Goal: Transaction & Acquisition: Purchase product/service

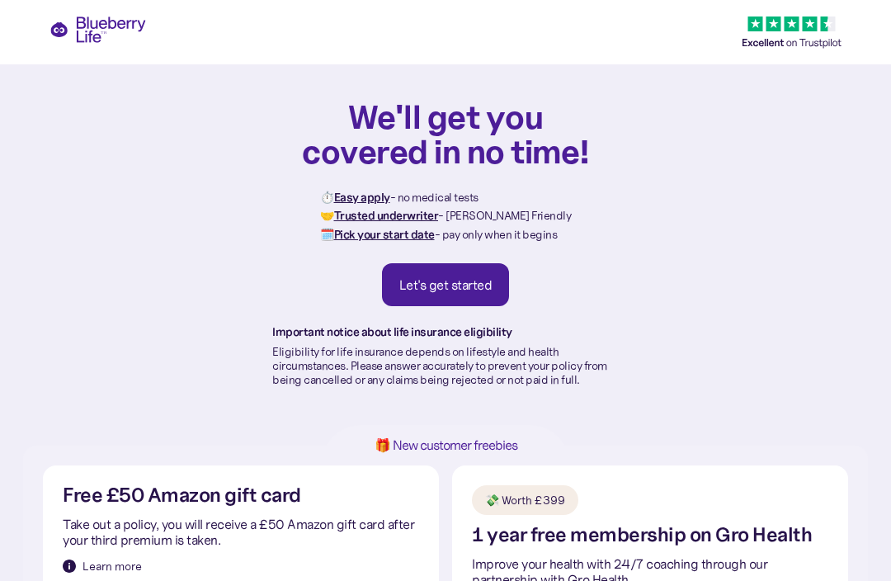
click at [447, 286] on div "Let's get started" at bounding box center [445, 284] width 93 height 17
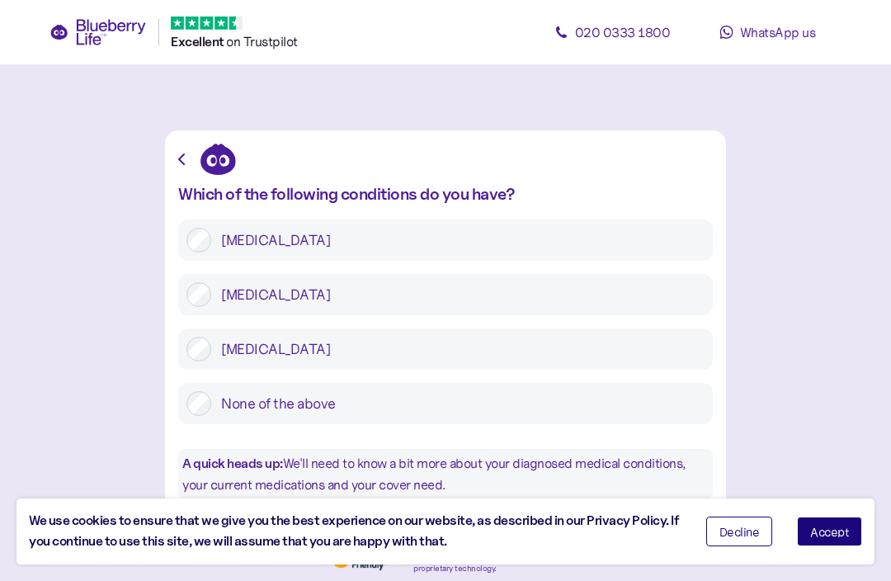
click at [426, 282] on label "[MEDICAL_DATA]" at bounding box center [457, 294] width 493 height 25
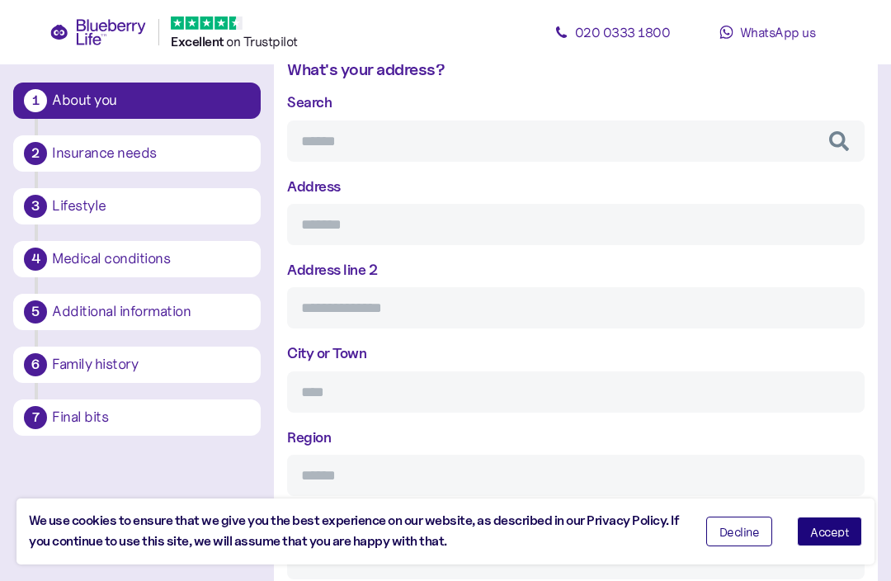
scroll to position [643, 0]
